Goal: Information Seeking & Learning: Learn about a topic

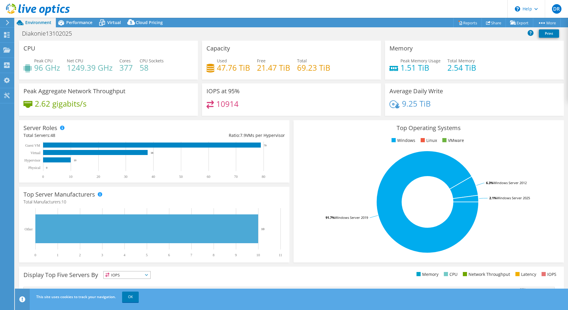
select select "USD"
drag, startPoint x: 22, startPoint y: 31, endPoint x: 48, endPoint y: 33, distance: 25.9
click at [48, 33] on h1 "Diakonie13102025" at bounding box center [50, 33] width 62 height 7
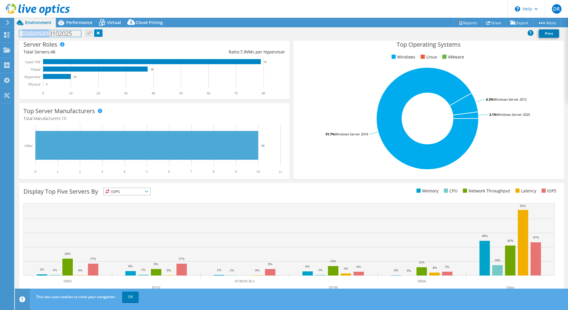
scroll to position [86, 0]
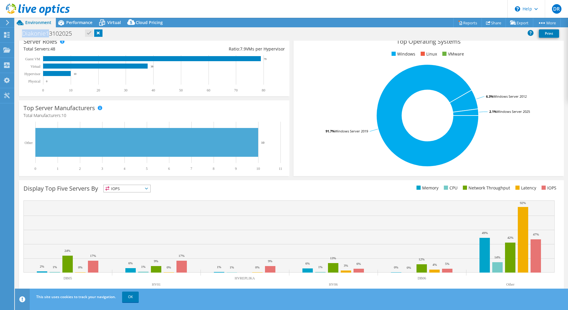
drag, startPoint x: 26, startPoint y: 74, endPoint x: 40, endPoint y: 74, distance: 13.4
click at [39, 74] on text "Hypervisor" at bounding box center [32, 74] width 16 height 4
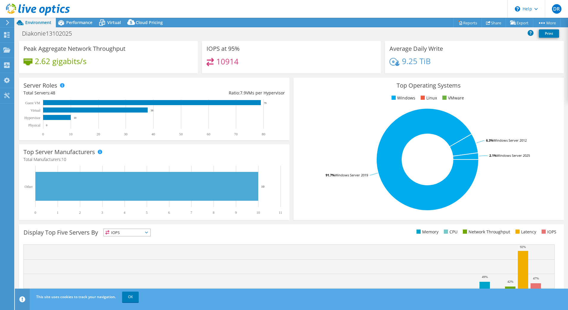
scroll to position [27, 0]
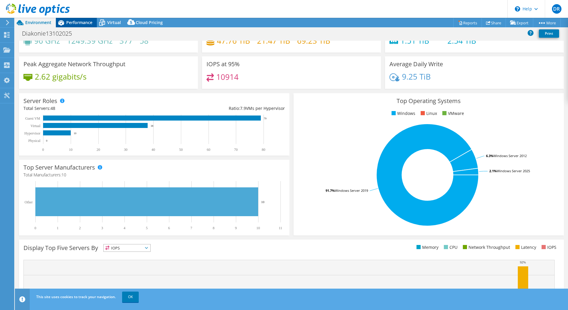
click at [77, 25] on div "Performance" at bounding box center [76, 23] width 41 height 10
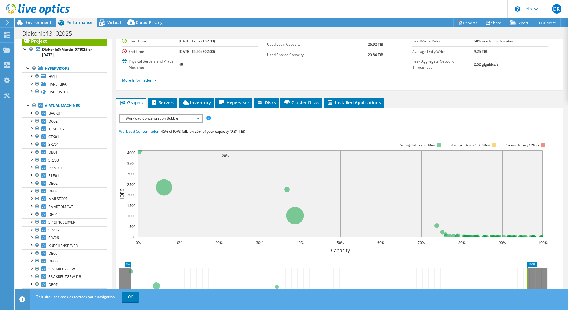
scroll to position [59, 0]
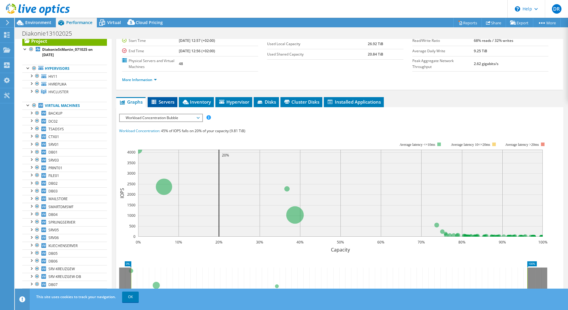
click at [161, 99] on span "Servers" at bounding box center [163, 102] width 24 height 6
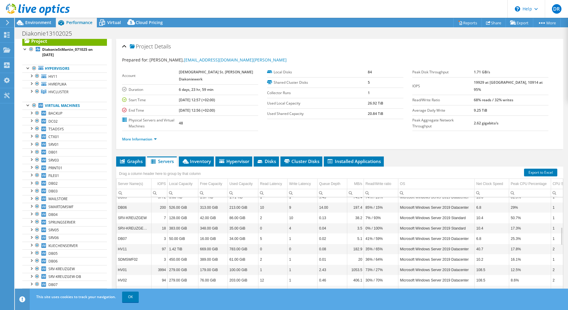
scroll to position [0, 0]
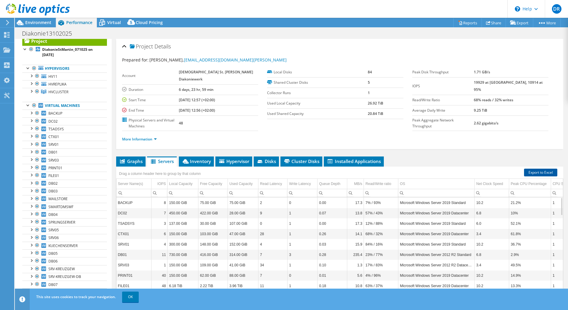
click at [533, 169] on link "Export to Excel" at bounding box center [540, 173] width 33 height 8
drag, startPoint x: 157, startPoint y: 114, endPoint x: 200, endPoint y: 116, distance: 42.2
click at [200, 116] on tr "Physical Servers and Virtual Machines 48" at bounding box center [190, 123] width 136 height 15
drag, startPoint x: 200, startPoint y: 116, endPoint x: 302, endPoint y: 113, distance: 102.5
click at [302, 113] on label "Used Shared Capacity" at bounding box center [317, 114] width 101 height 6
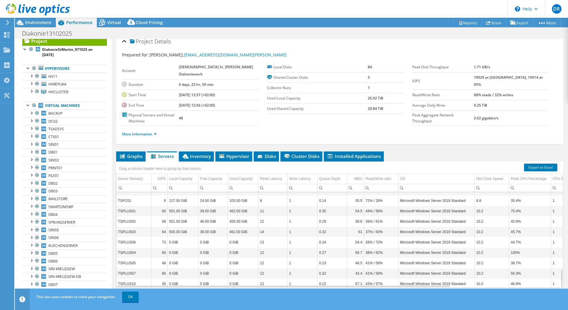
scroll to position [407, 0]
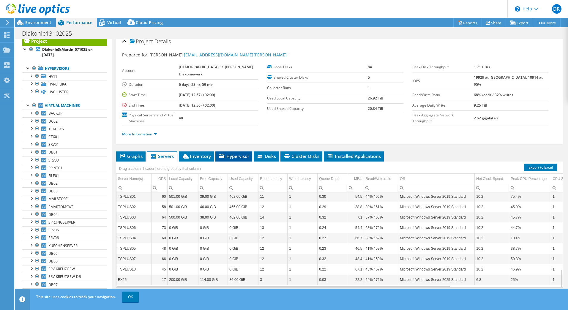
click at [236, 153] on span "Hypervisor" at bounding box center [233, 156] width 31 height 6
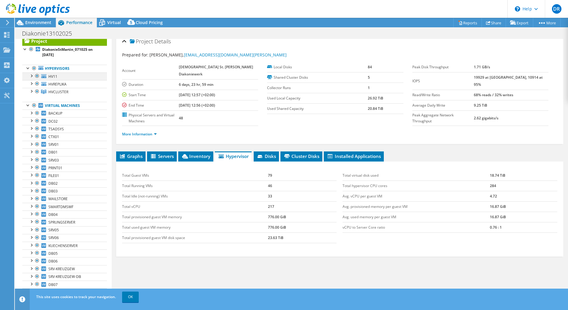
click at [32, 75] on div at bounding box center [31, 75] width 6 height 6
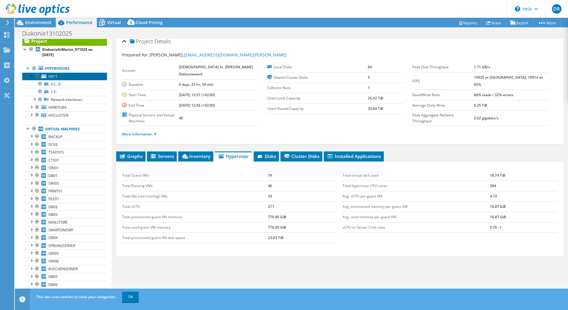
click at [47, 75] on link "HV11" at bounding box center [64, 76] width 85 height 8
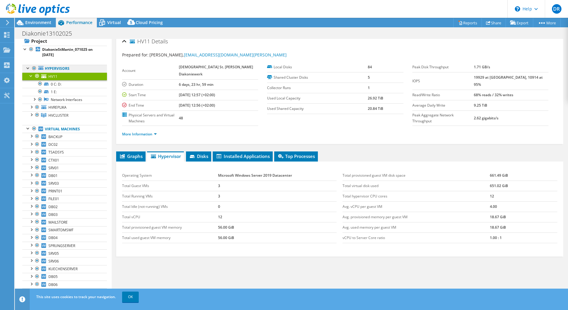
scroll to position [0, 0]
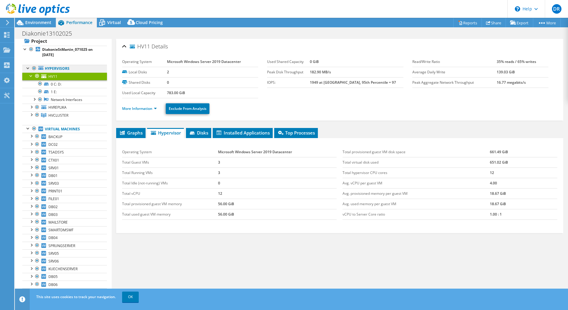
click at [53, 69] on link "Hypervisors" at bounding box center [64, 69] width 85 height 8
click at [126, 136] on li "Graphs" at bounding box center [130, 133] width 29 height 10
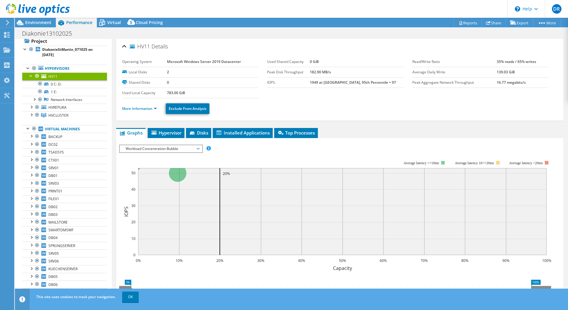
click at [184, 147] on span "Workload Concentration Bubble" at bounding box center [161, 148] width 76 height 7
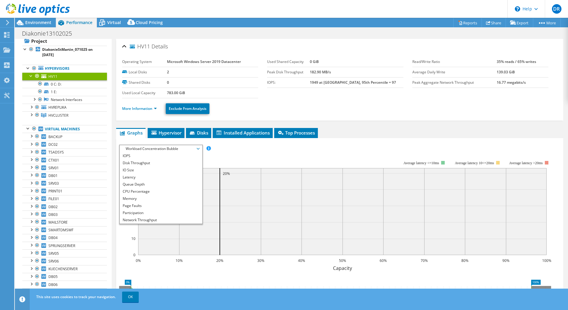
click at [228, 149] on div "IOPS Disk Throughput IO Size Latency Queue Depth CPU Percentage Memory Page Fau…" at bounding box center [339, 149] width 441 height 8
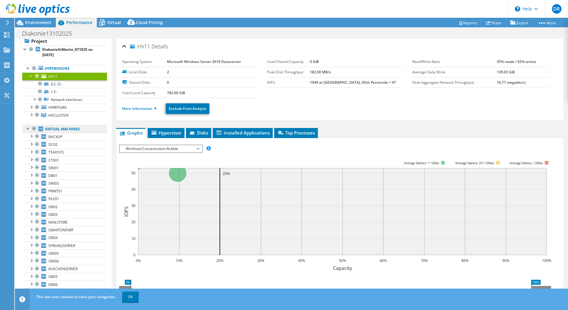
click at [64, 132] on link "Virtual Machines" at bounding box center [64, 129] width 85 height 8
click at [29, 74] on div at bounding box center [31, 75] width 6 height 6
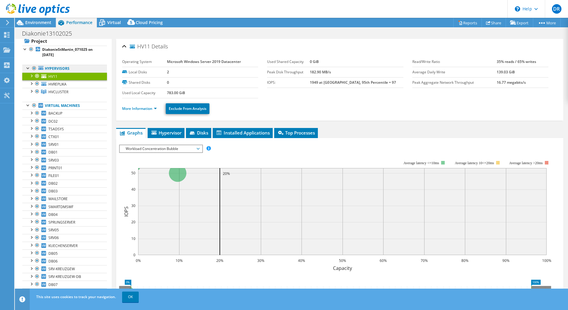
click at [55, 69] on link "Hypervisors" at bounding box center [64, 69] width 85 height 8
click at [160, 133] on span "Hypervisor" at bounding box center [166, 133] width 31 height 6
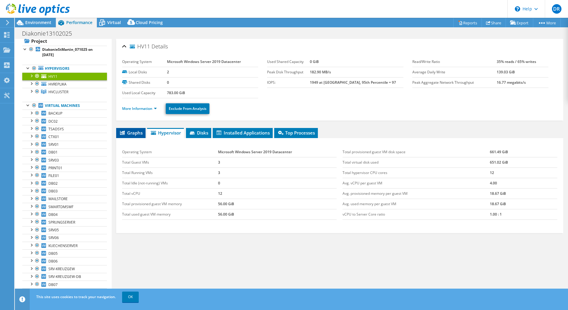
click at [132, 132] on span "Graphs" at bounding box center [130, 133] width 23 height 6
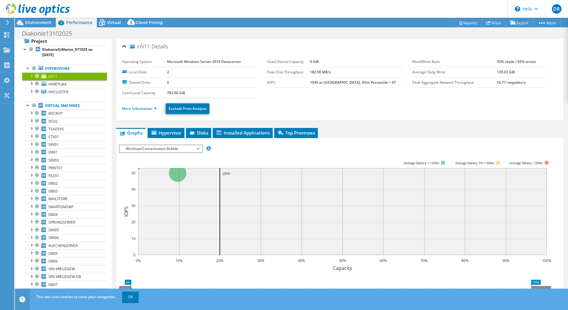
click at [183, 148] on span "Workload Concentration Bubble" at bounding box center [161, 148] width 76 height 7
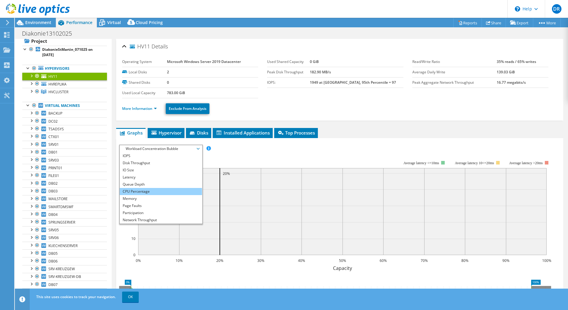
click at [160, 193] on li "CPU Percentage" at bounding box center [161, 191] width 82 height 7
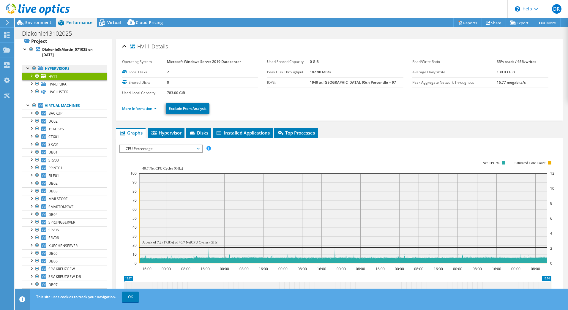
click at [55, 67] on link "Hypervisors" at bounding box center [64, 69] width 85 height 8
click at [39, 68] on icon at bounding box center [40, 68] width 5 height 4
click at [32, 82] on div at bounding box center [31, 83] width 6 height 6
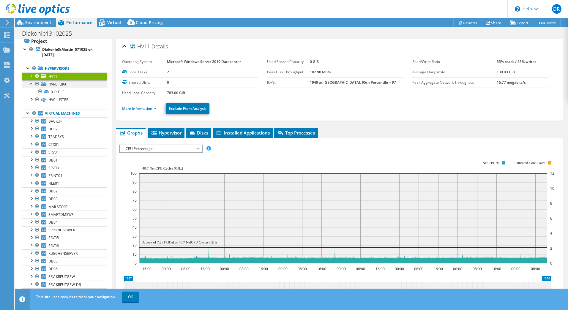
click at [31, 81] on div at bounding box center [31, 83] width 6 height 6
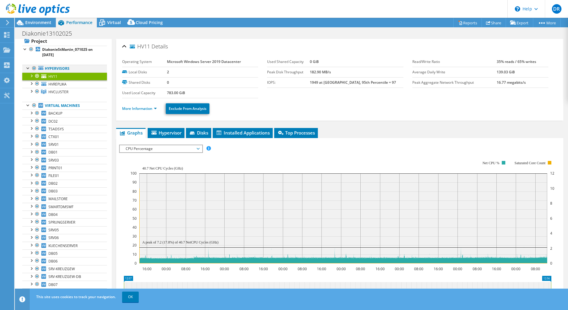
click at [28, 69] on div at bounding box center [28, 68] width 6 height 6
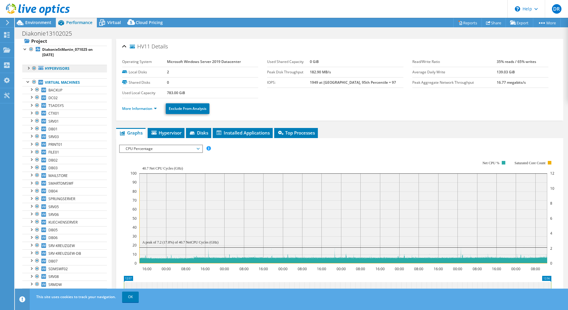
click at [59, 68] on link "Hypervisors" at bounding box center [64, 69] width 85 height 8
click at [124, 45] on div "HV11 Details" at bounding box center [339, 46] width 435 height 13
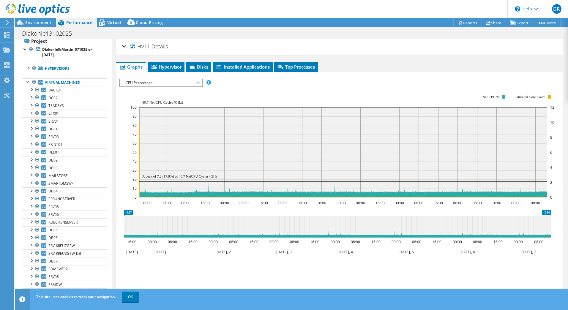
drag, startPoint x: 125, startPoint y: 45, endPoint x: 114, endPoint y: 47, distance: 11.2
click at [125, 45] on div "HV11 Details" at bounding box center [339, 46] width 435 height 13
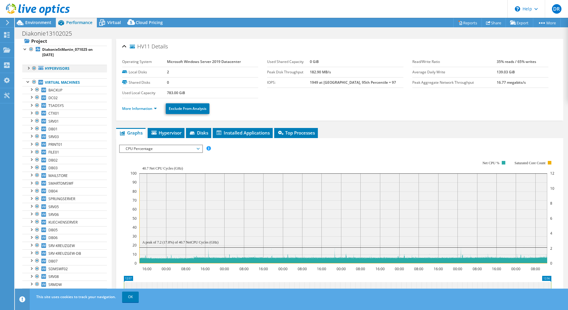
click at [25, 68] on link "Hypervisors" at bounding box center [64, 69] width 85 height 8
click at [28, 67] on div at bounding box center [28, 68] width 6 height 6
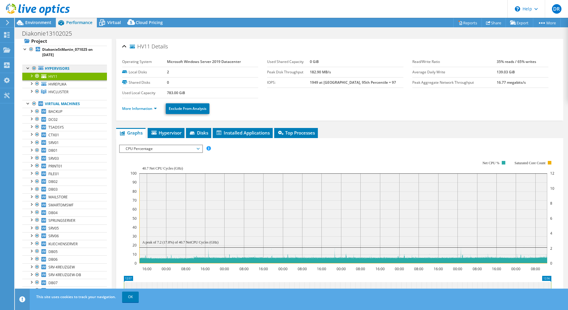
click at [63, 67] on link "Hypervisors" at bounding box center [64, 69] width 85 height 8
click at [51, 83] on span "HVREPLIKA" at bounding box center [57, 84] width 18 height 5
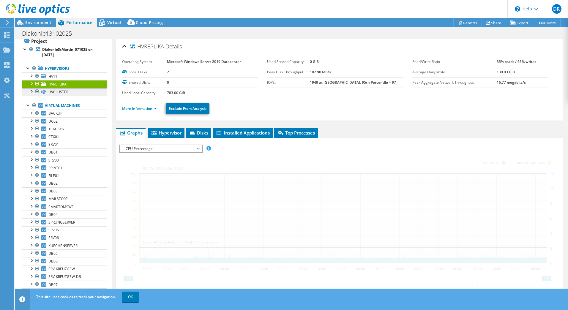
click at [67, 94] on span "HVCLUSTER" at bounding box center [58, 91] width 20 height 5
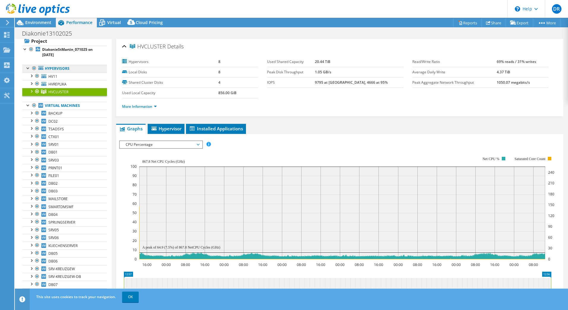
click at [54, 68] on link "Hypervisors" at bounding box center [64, 69] width 85 height 8
drag, startPoint x: 62, startPoint y: 68, endPoint x: 67, endPoint y: 68, distance: 4.8
click at [67, 68] on link "Hypervisors" at bounding box center [64, 69] width 85 height 8
drag, startPoint x: 67, startPoint y: 68, endPoint x: 59, endPoint y: 84, distance: 17.8
click at [59, 84] on span "HVREPLIKA" at bounding box center [57, 84] width 18 height 5
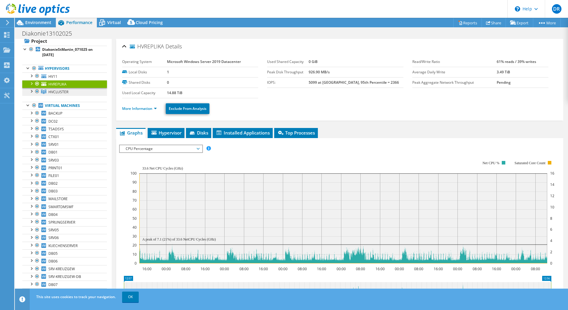
click at [63, 93] on span "HVCLUSTER" at bounding box center [58, 91] width 20 height 5
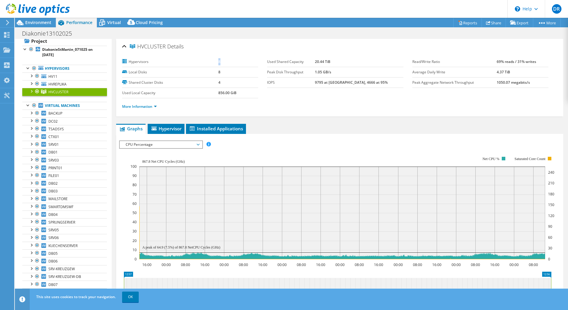
drag, startPoint x: 215, startPoint y: 62, endPoint x: 222, endPoint y: 62, distance: 6.8
click at [222, 62] on tr "Hypervisors 8" at bounding box center [190, 62] width 136 height 10
click at [54, 74] on span "HV11" at bounding box center [52, 76] width 9 height 5
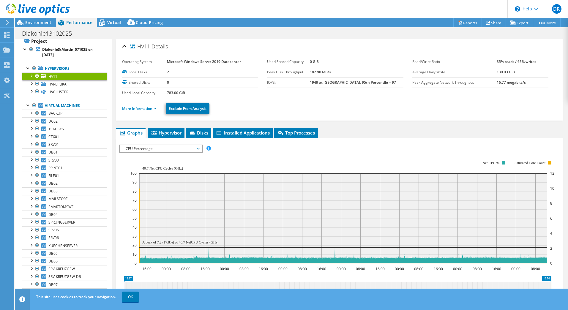
click at [56, 76] on span "HV11" at bounding box center [52, 76] width 9 height 5
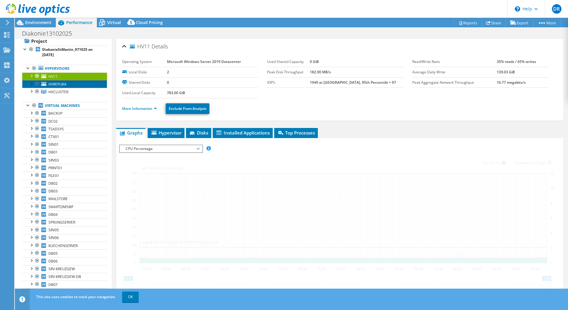
click at [59, 85] on span "HVREPLIKA" at bounding box center [57, 84] width 18 height 5
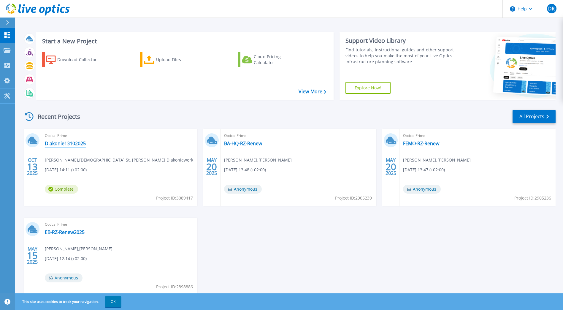
click at [67, 143] on link "Diakonie13102025" at bounding box center [65, 143] width 41 height 6
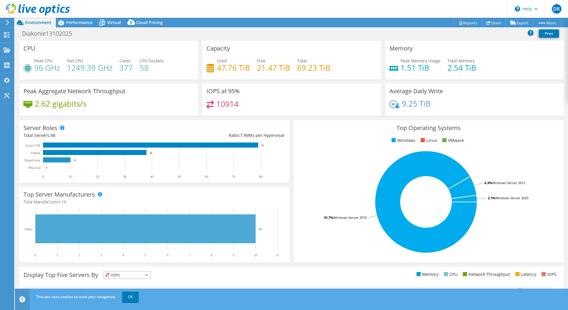
drag, startPoint x: 23, startPoint y: 158, endPoint x: 61, endPoint y: 157, distance: 38.0
click at [58, 159] on icon "0 10 20 30 40 50 60 70 80 Physical Hypervisor Virtual Guest VM 0 10 38 79" at bounding box center [151, 160] width 256 height 37
click at [76, 161] on icon "0 10 20 30 40 50 60 70 80 Physical Hypervisor Virtual Guest VM 0 10 38 79" at bounding box center [151, 160] width 256 height 37
click at [5, 33] on use at bounding box center [7, 35] width 6 height 6
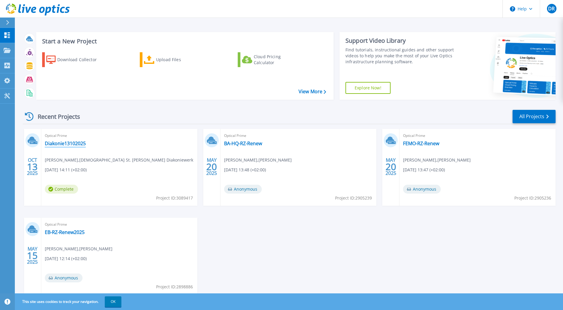
click at [56, 142] on link "Diakonie13102025" at bounding box center [65, 143] width 41 height 6
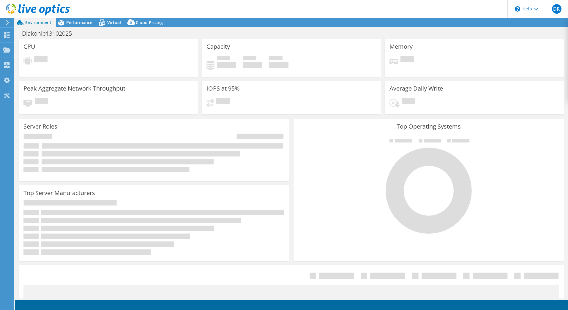
select select "USD"
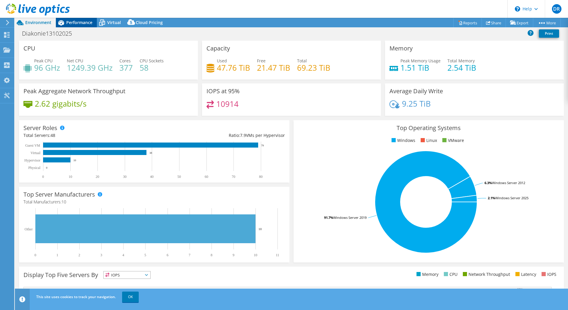
click at [75, 23] on span "Performance" at bounding box center [79, 23] width 26 height 6
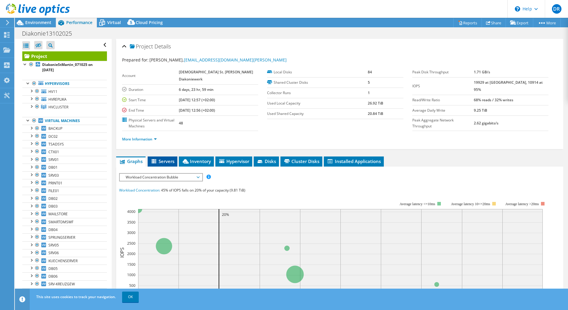
click at [163, 158] on span "Servers" at bounding box center [163, 161] width 24 height 6
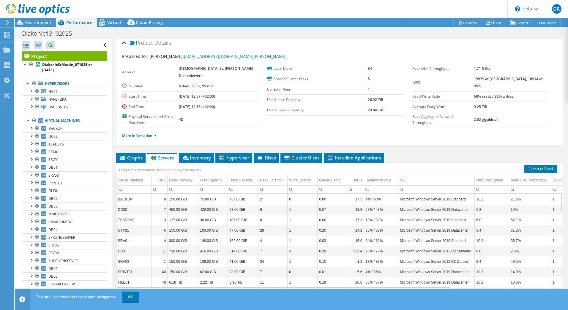
scroll to position [5, 0]
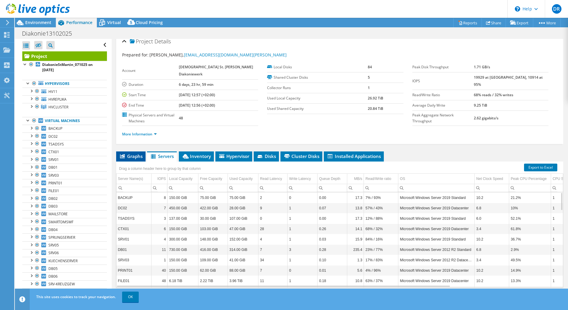
click at [131, 153] on span "Graphs" at bounding box center [130, 156] width 23 height 6
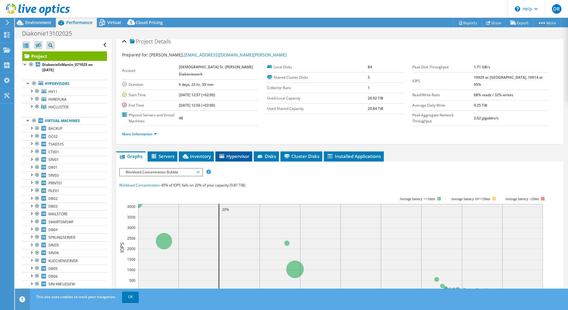
click at [235, 153] on span "Hypervisor" at bounding box center [233, 156] width 31 height 6
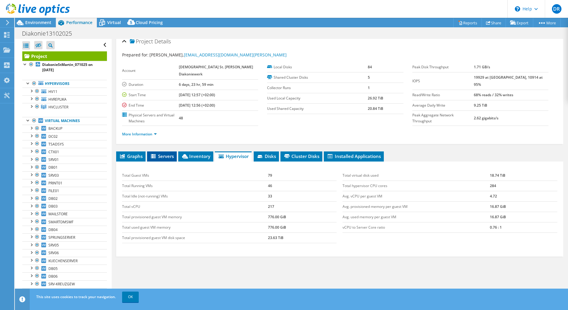
click at [159, 153] on span "Servers" at bounding box center [162, 156] width 24 height 6
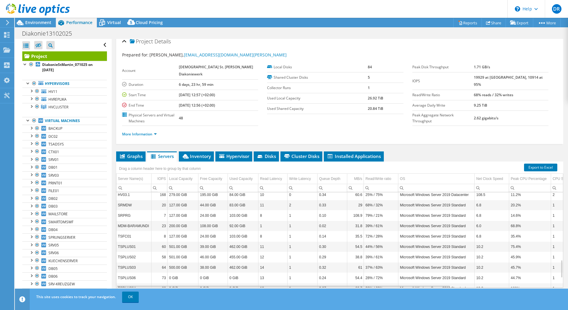
scroll to position [407, 0]
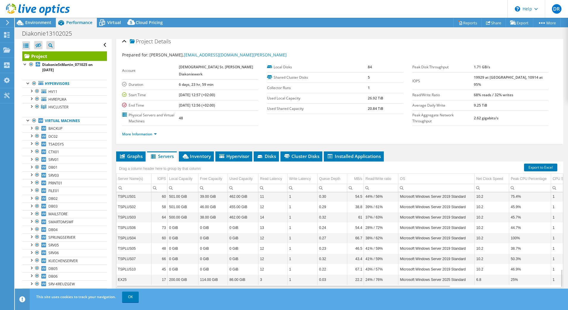
click at [466, 4] on header "DR End User Dirk Rasche dirk.rasche@sva.de SVA System Vertrieb Alexander GmbH M…" at bounding box center [284, 9] width 568 height 18
click at [242, 153] on span "Hypervisor" at bounding box center [233, 156] width 31 height 6
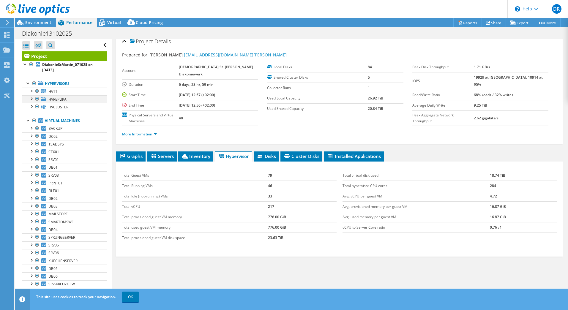
click at [38, 99] on div at bounding box center [37, 98] width 6 height 7
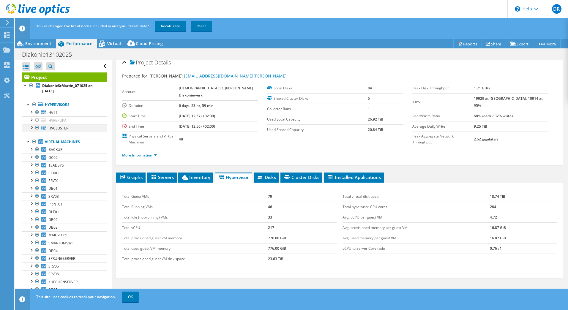
click at [36, 128] on div at bounding box center [37, 127] width 6 height 7
click at [162, 22] on link "Recalculate" at bounding box center [170, 26] width 31 height 11
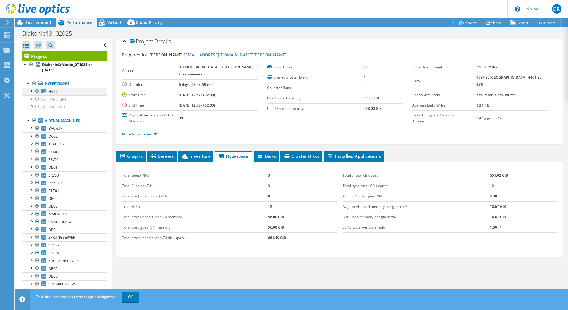
click at [37, 91] on div at bounding box center [37, 91] width 6 height 7
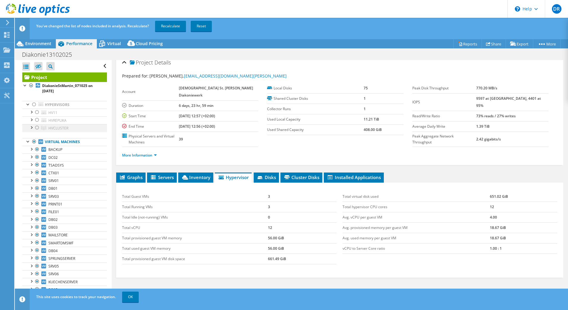
click at [35, 128] on div at bounding box center [37, 127] width 6 height 7
click at [165, 25] on link "Recalculate" at bounding box center [170, 26] width 31 height 11
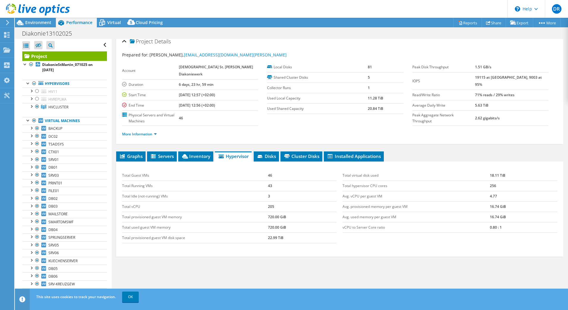
click at [165, 240] on div "Total Guest VMs 46 Total Running VMs 43 Total Idle (not-running) VMs 3 Total vC…" at bounding box center [339, 209] width 447 height 95
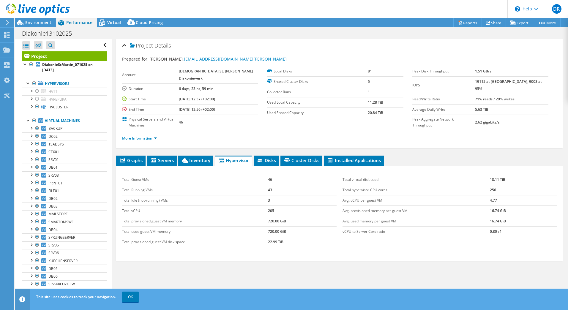
scroll to position [0, 0]
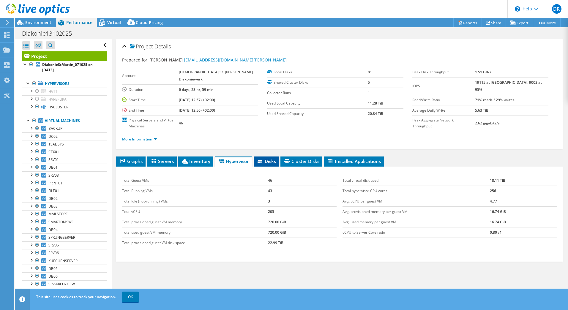
click at [271, 157] on li "Disks" at bounding box center [266, 162] width 25 height 10
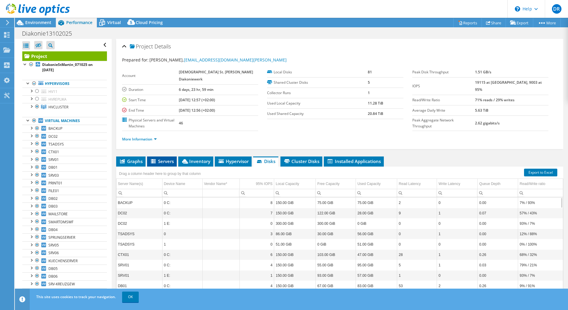
click at [165, 158] on span "Servers" at bounding box center [162, 161] width 24 height 6
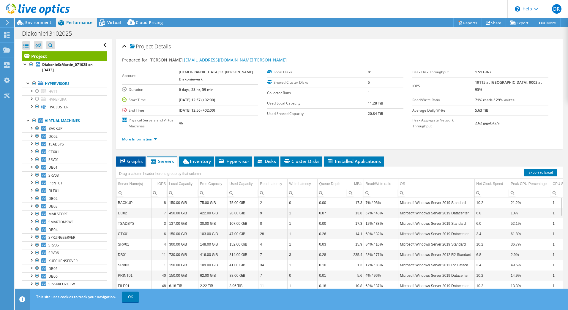
click at [137, 158] on span "Graphs" at bounding box center [130, 161] width 23 height 6
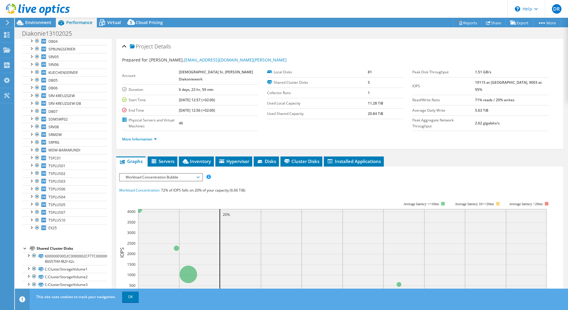
scroll to position [193, 0]
click at [24, 244] on div at bounding box center [25, 243] width 6 height 6
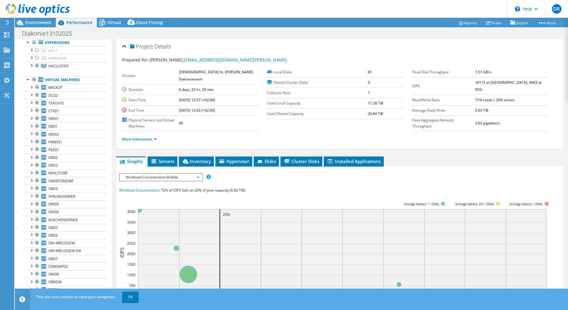
scroll to position [0, 0]
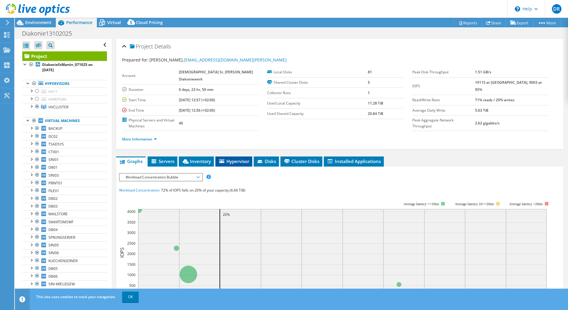
click at [238, 158] on span "Hypervisor" at bounding box center [233, 161] width 31 height 6
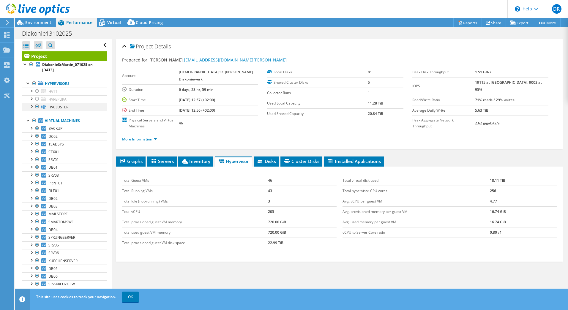
click at [31, 107] on div at bounding box center [31, 106] width 6 height 6
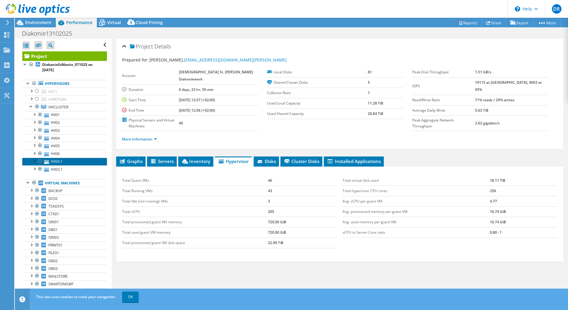
click at [62, 162] on link "HV04.1" at bounding box center [64, 162] width 85 height 8
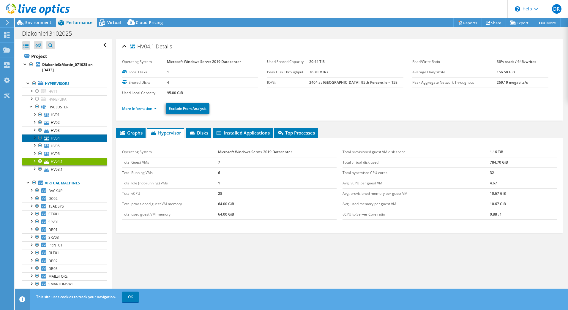
click at [48, 137] on icon at bounding box center [46, 139] width 5 height 4
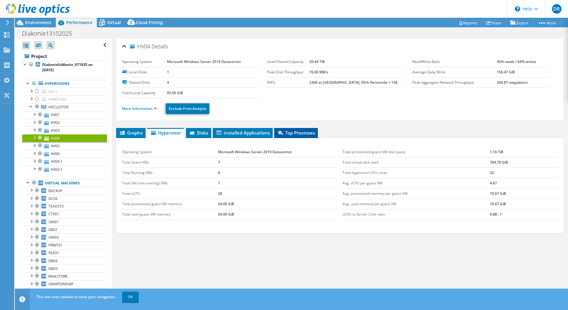
click at [299, 133] on span "Top Processes" at bounding box center [296, 133] width 38 height 6
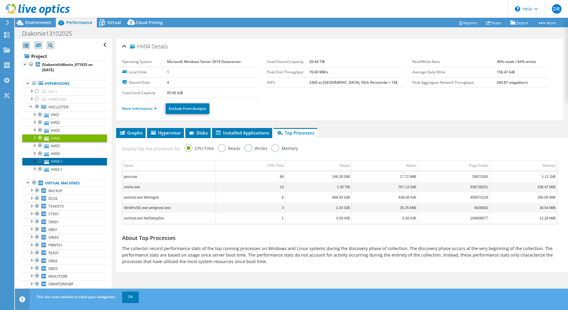
click at [57, 162] on link "HV04.1" at bounding box center [64, 162] width 85 height 8
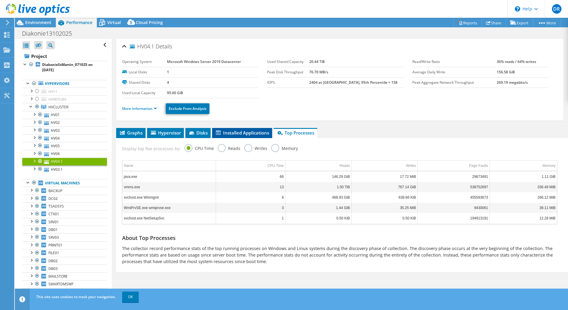
click at [238, 134] on span "Installed Applications" at bounding box center [242, 133] width 54 height 6
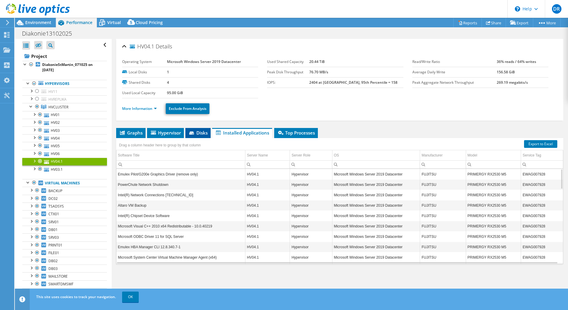
click at [195, 132] on icon at bounding box center [192, 134] width 6 height 4
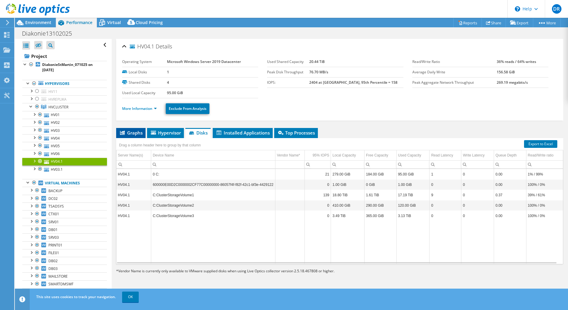
click at [128, 129] on li "Graphs" at bounding box center [130, 133] width 29 height 10
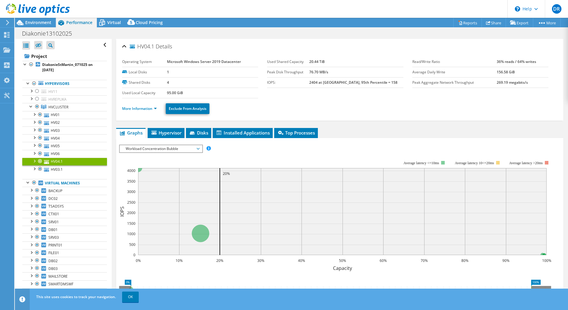
click at [34, 160] on div at bounding box center [34, 161] width 6 height 6
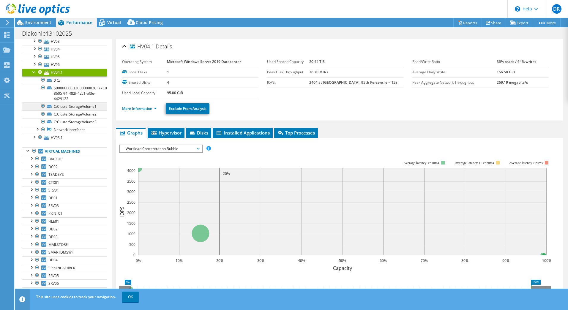
scroll to position [59, 0]
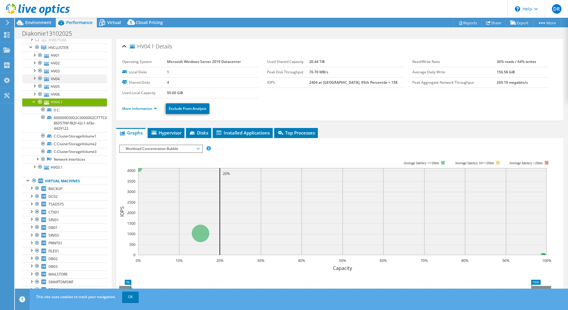
click at [33, 78] on div at bounding box center [34, 78] width 6 height 6
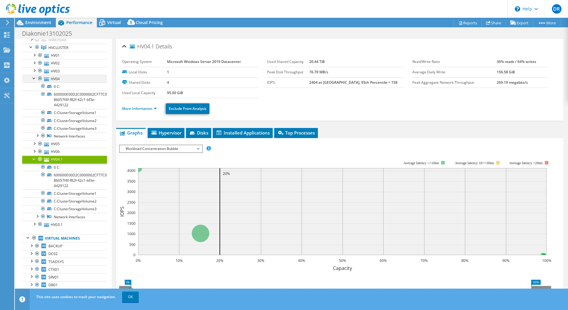
click at [33, 78] on div at bounding box center [34, 78] width 6 height 6
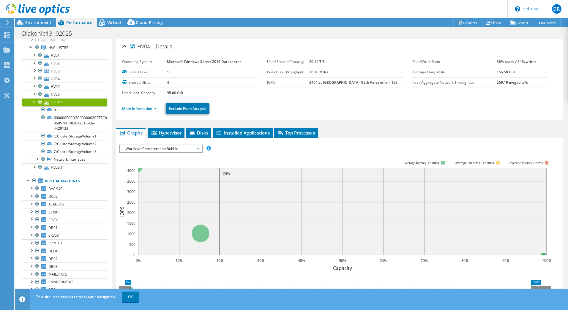
click at [34, 103] on div at bounding box center [34, 101] width 6 height 6
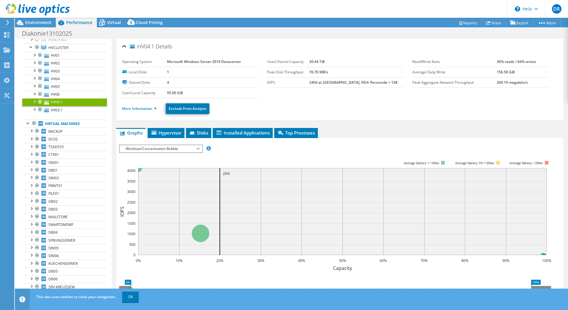
click at [402, 126] on div "HV04.1 Details Operating System Microsoft Windows Server 2019 Datacenter Local …" at bounding box center [340, 216] width 456 height 354
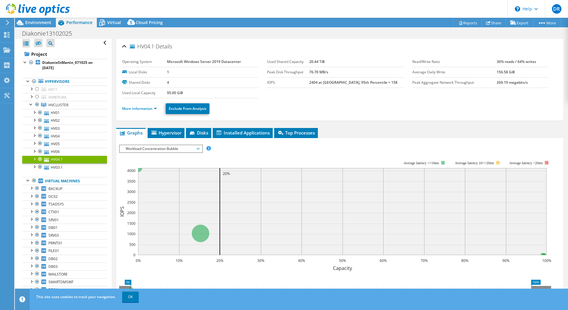
scroll to position [0, 0]
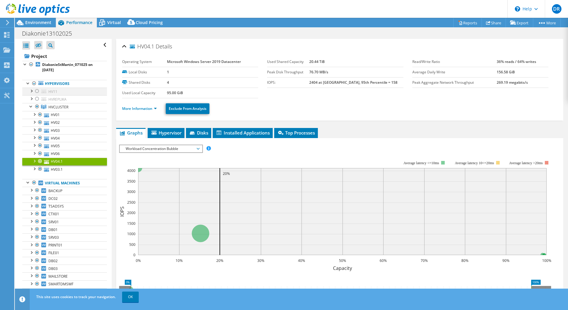
click at [36, 91] on div at bounding box center [37, 91] width 6 height 7
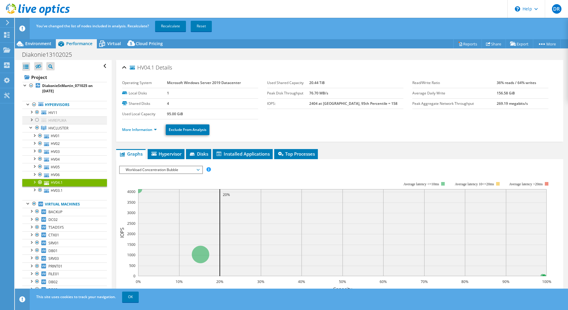
click at [38, 118] on div at bounding box center [37, 119] width 6 height 7
click at [464, 44] on link "Reports" at bounding box center [467, 43] width 29 height 9
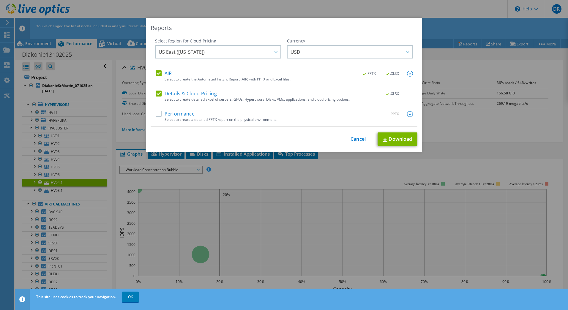
click at [355, 139] on link "Cancel" at bounding box center [357, 140] width 15 height 6
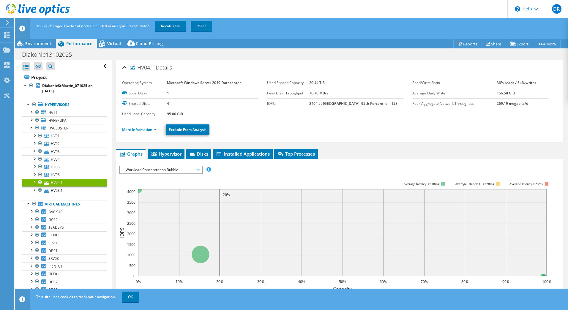
click at [449, 9] on header "DR End User Dirk Rasche dirk.rasche@sva.de SVA System Vertrieb Alexander GmbH M…" at bounding box center [284, 9] width 568 height 18
